Goal: Transaction & Acquisition: Obtain resource

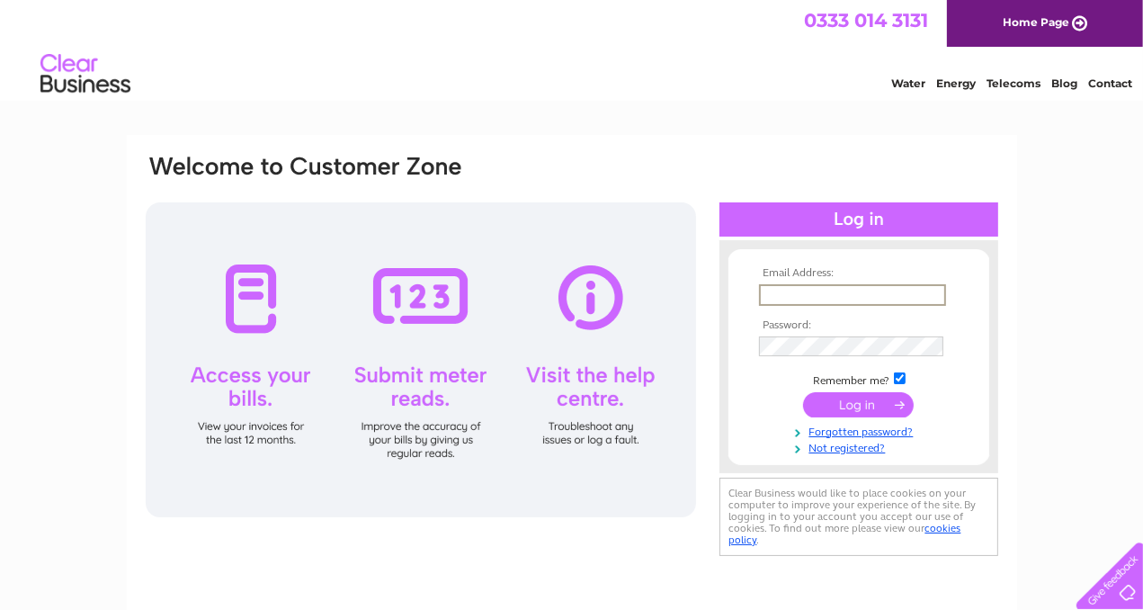
click at [774, 294] on input "text" at bounding box center [852, 295] width 187 height 22
type input "[EMAIL_ADDRESS][DOMAIN_NAME]"
click at [857, 402] on input "submit" at bounding box center [858, 403] width 111 height 25
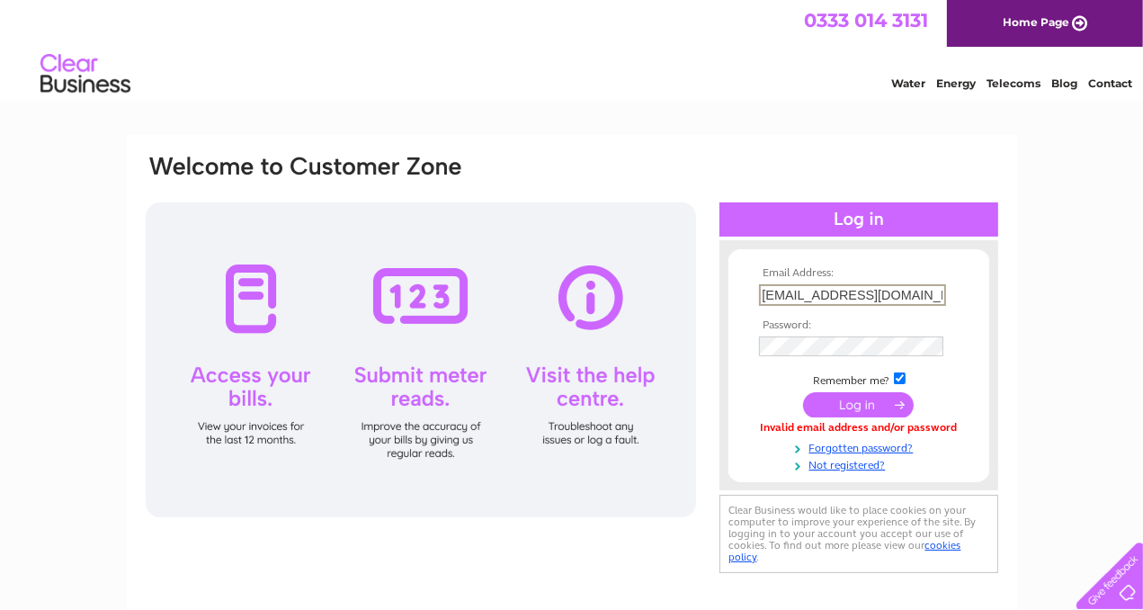
click at [930, 293] on input "[EMAIL_ADDRESS][DOMAIN_NAME]" at bounding box center [852, 295] width 187 height 22
type input "o"
type input "[EMAIL_ADDRESS][DOMAIN_NAME]"
click at [852, 401] on input "submit" at bounding box center [858, 403] width 111 height 25
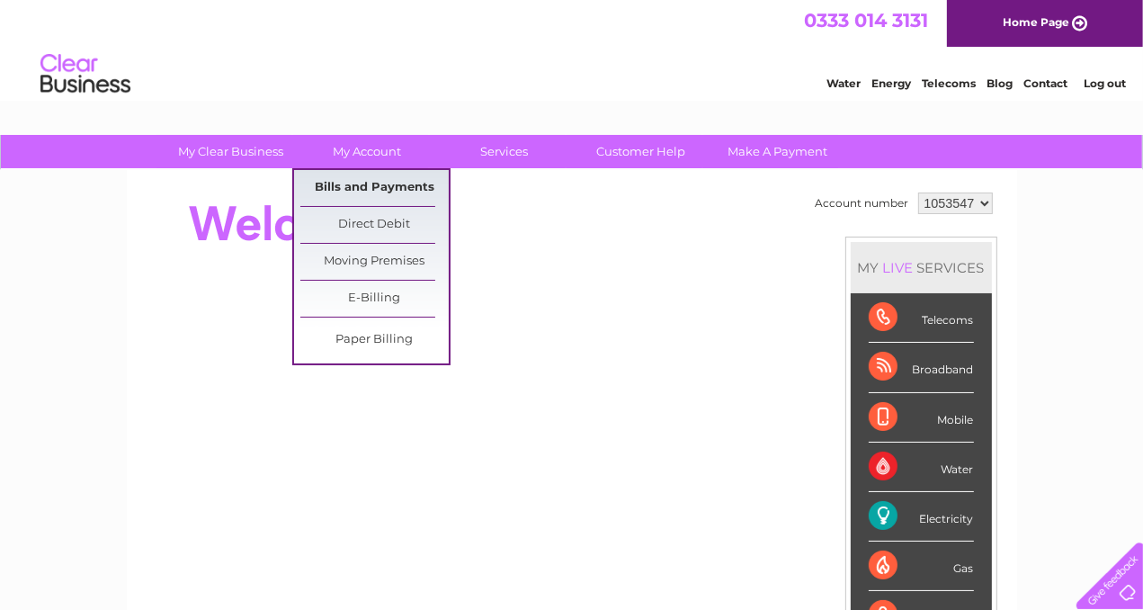
click at [381, 179] on link "Bills and Payments" at bounding box center [374, 188] width 148 height 36
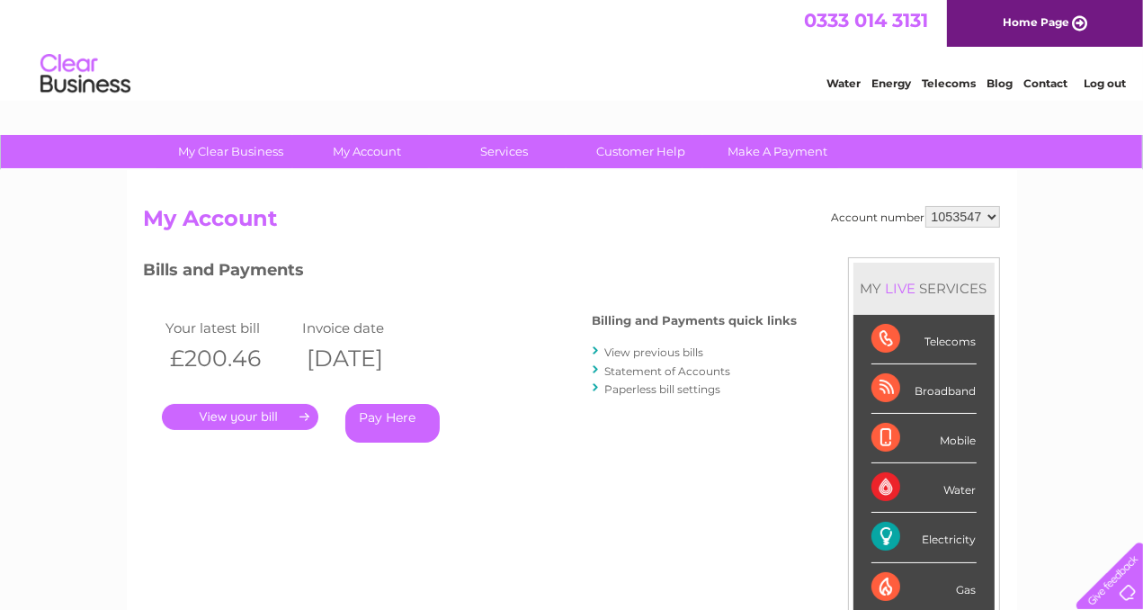
click at [255, 413] on link "." at bounding box center [240, 417] width 157 height 26
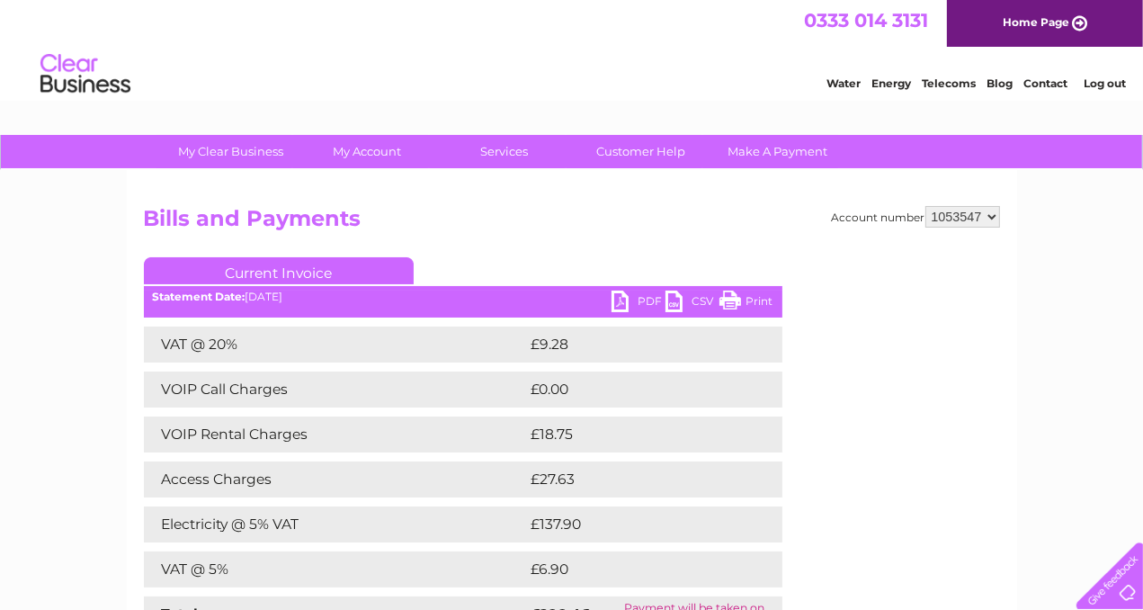
click at [619, 301] on link "PDF" at bounding box center [639, 304] width 54 height 26
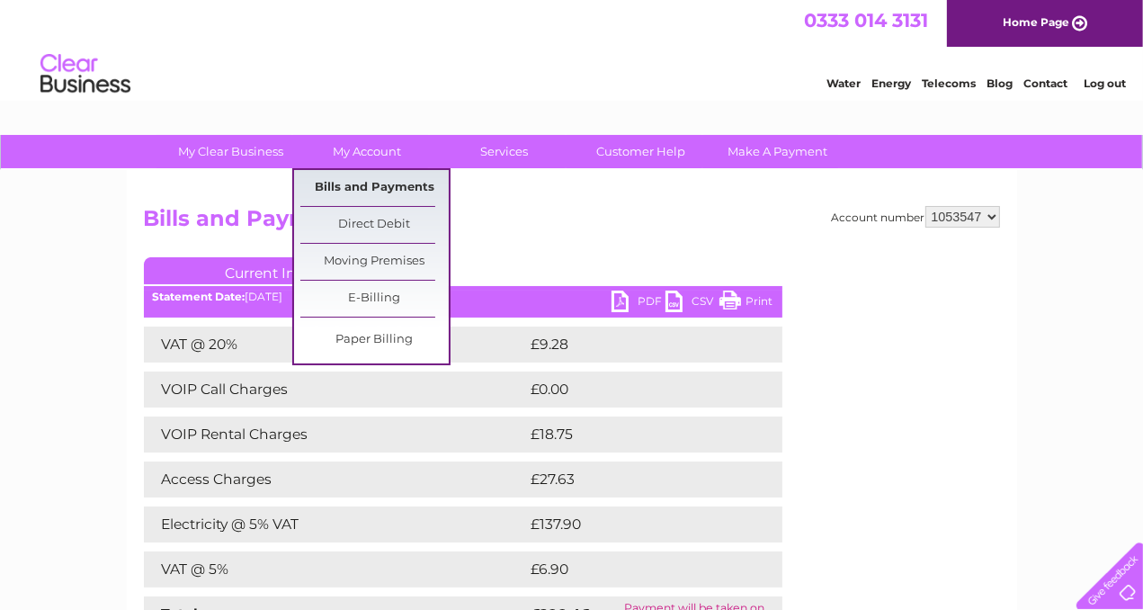
click at [383, 189] on link "Bills and Payments" at bounding box center [374, 188] width 148 height 36
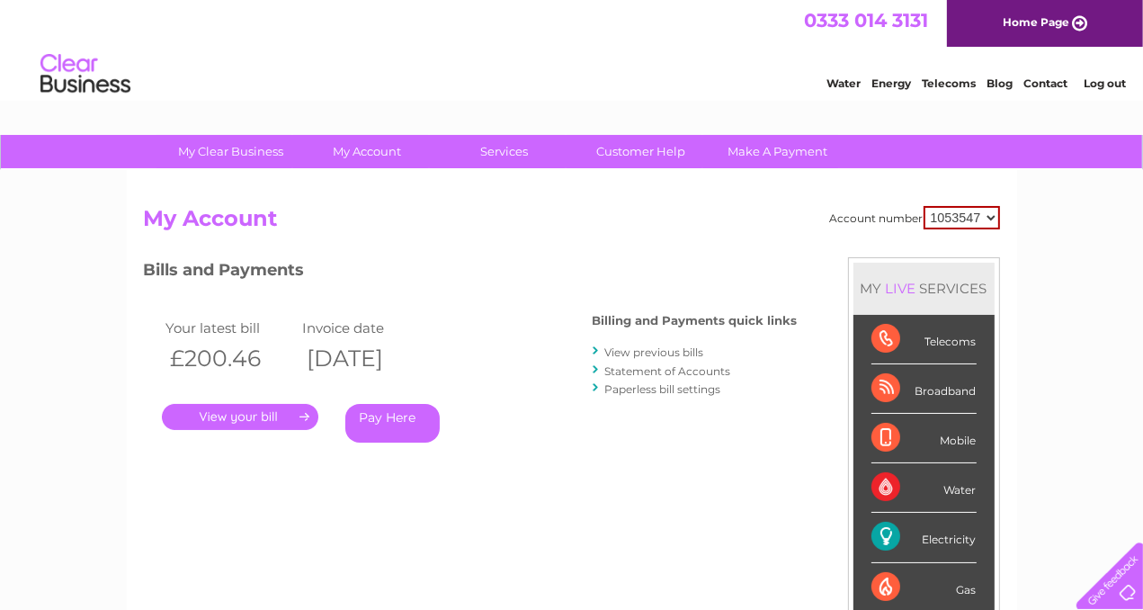
click at [650, 350] on link "View previous bills" at bounding box center [654, 351] width 99 height 13
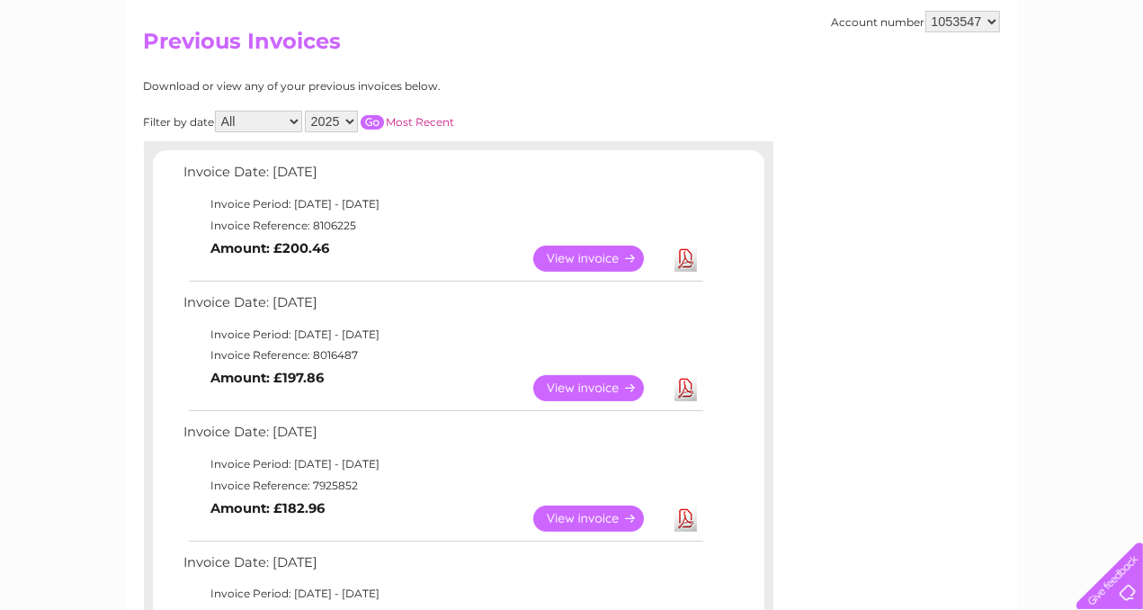
scroll to position [180, 0]
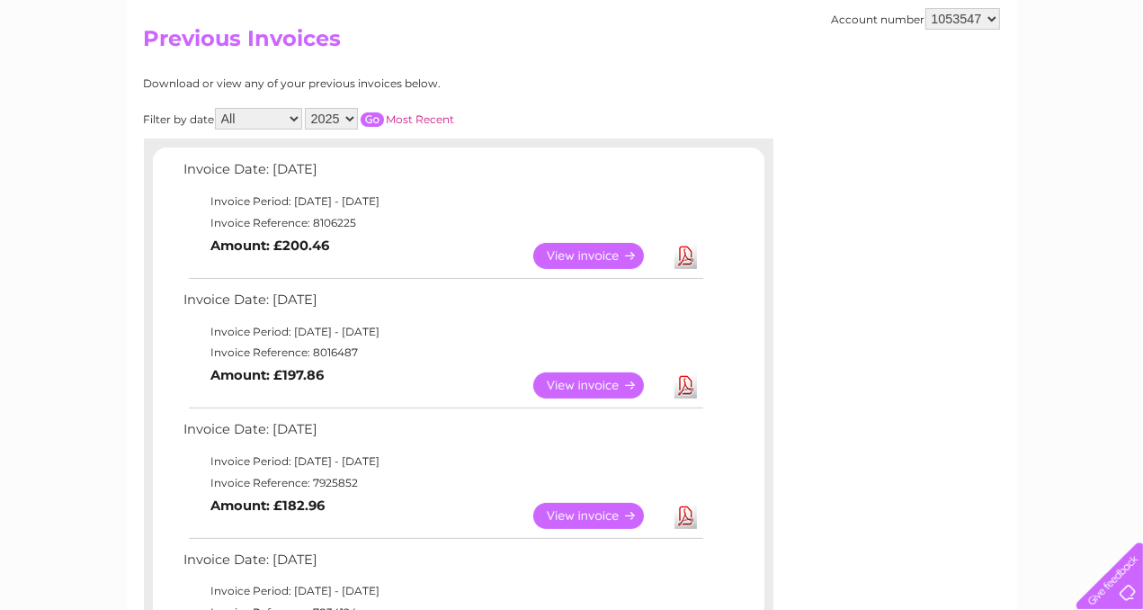
click at [605, 376] on link "View" at bounding box center [599, 385] width 132 height 26
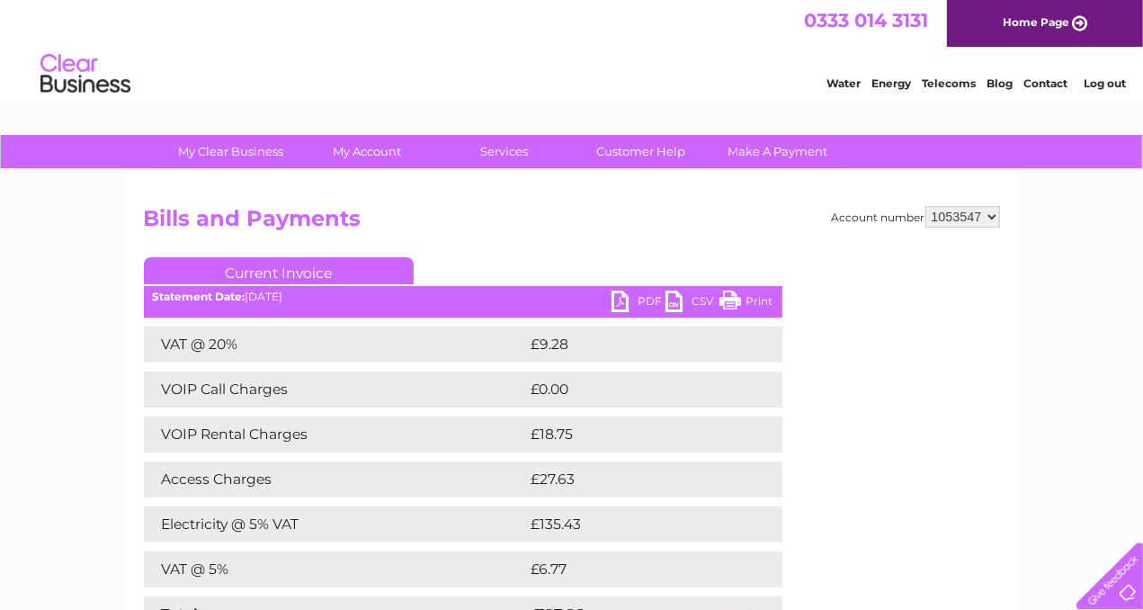
click at [621, 303] on link "PDF" at bounding box center [639, 304] width 54 height 26
click at [1106, 85] on link "Log out" at bounding box center [1105, 82] width 42 height 13
